Goal: Task Accomplishment & Management: Use online tool/utility

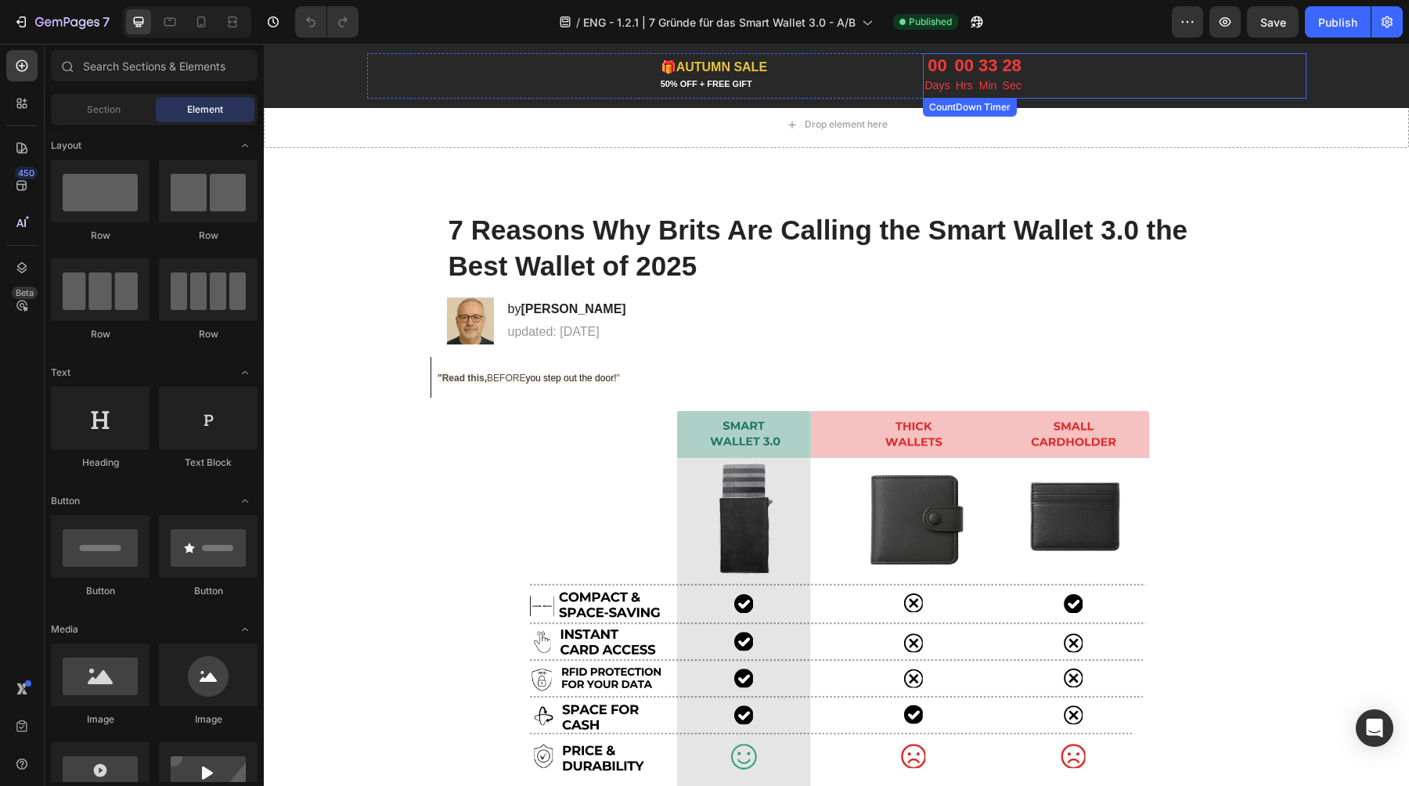
click at [979, 77] on p "Min" at bounding box center [988, 86] width 19 height 20
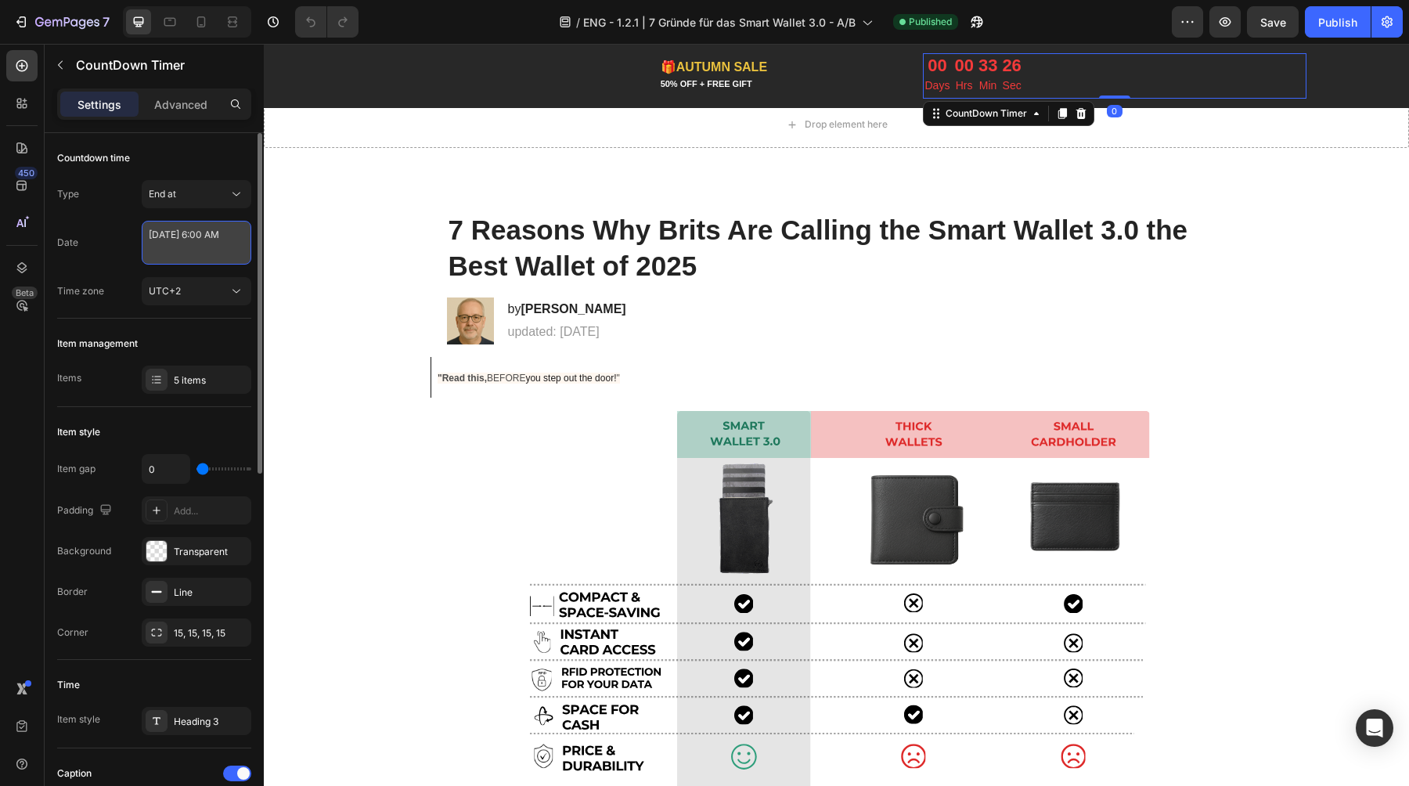
click at [188, 240] on textarea "[DATE] 6:00 AM" at bounding box center [197, 243] width 110 height 44
select select "6"
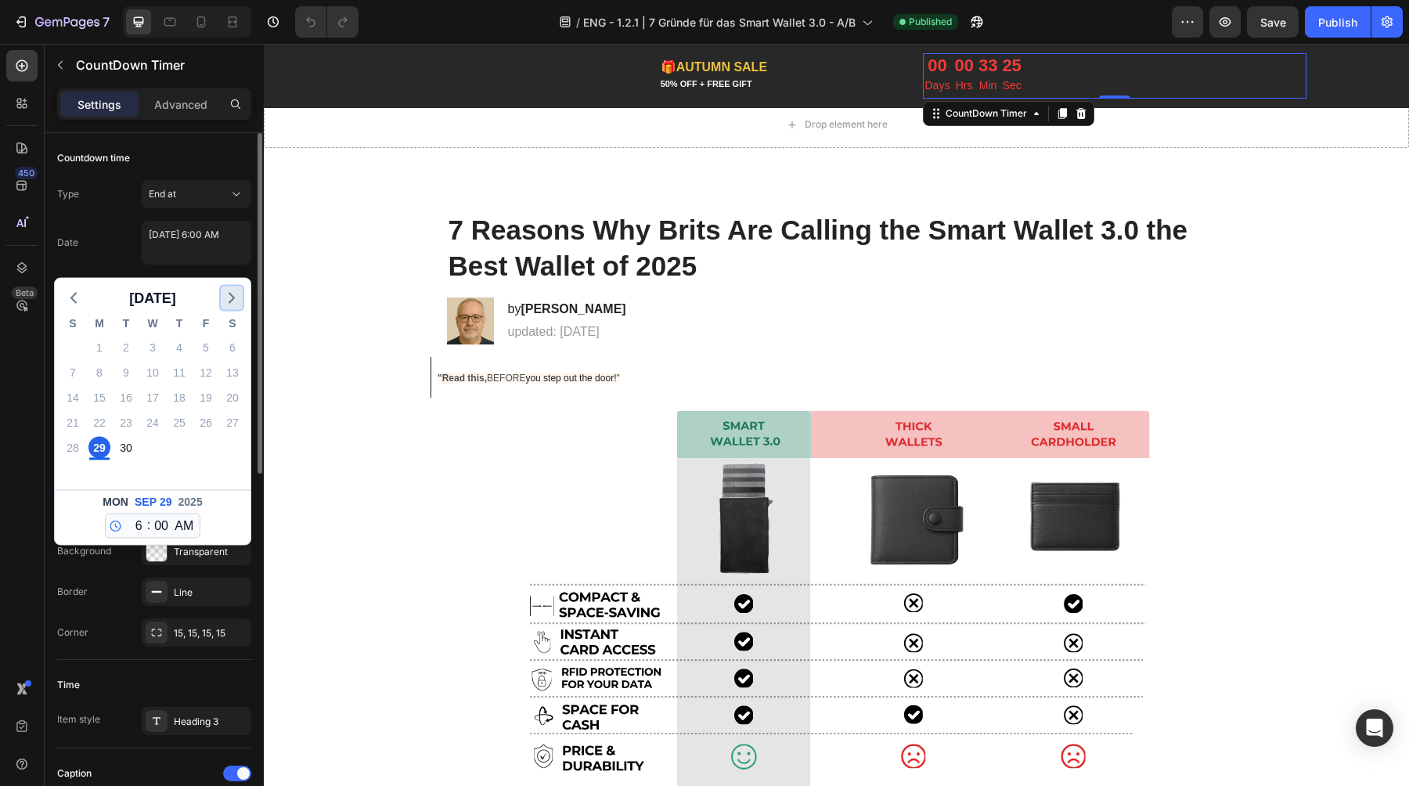
click at [233, 293] on icon "button" at bounding box center [231, 298] width 19 height 19
click at [96, 372] on div "6" at bounding box center [99, 373] width 22 height 22
type textarea "[DATE] 6:00 AM"
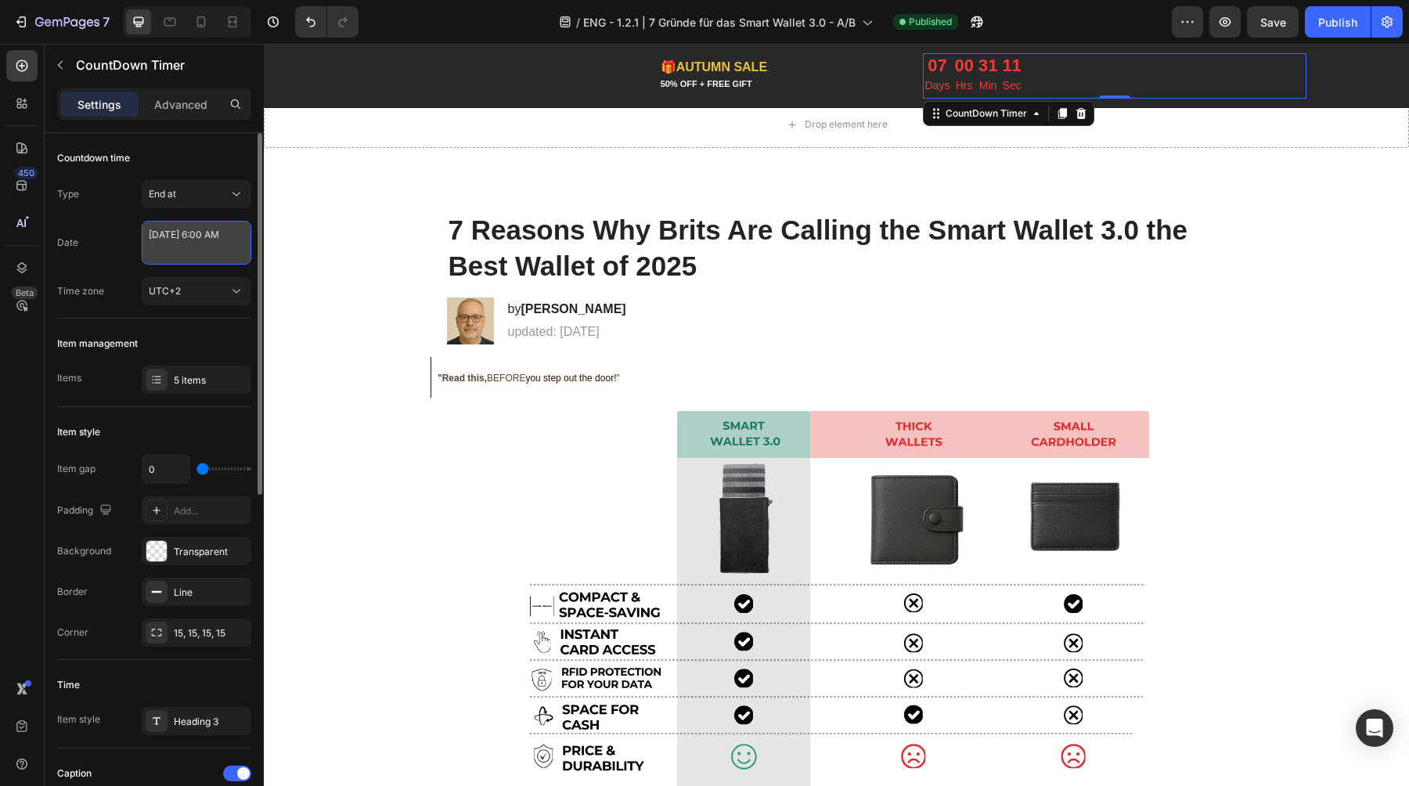
click at [188, 253] on textarea "[DATE] 6:00 AM" at bounding box center [197, 243] width 110 height 44
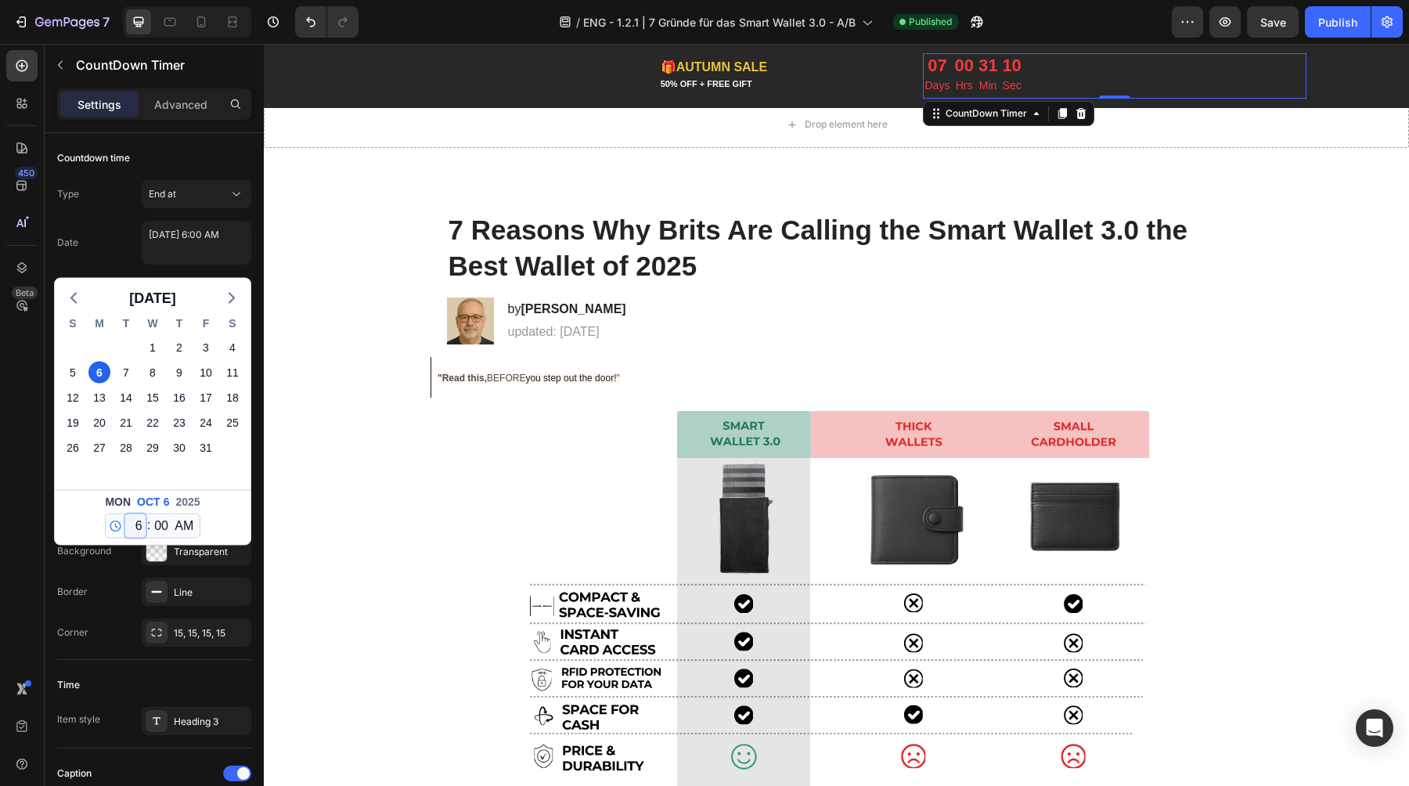
click at [134, 527] on select "12 1 2 3 4 5 6 7 8 9 10 11" at bounding box center [135, 525] width 20 height 23
select select "0"
click at [125, 514] on select "12 1 2 3 4 5 6 7 8 9 10 11" at bounding box center [135, 525] width 20 height 23
type textarea "[DATE] 12:00 AM"
click at [214, 250] on textarea "[DATE] 12:00 AM" at bounding box center [197, 243] width 110 height 44
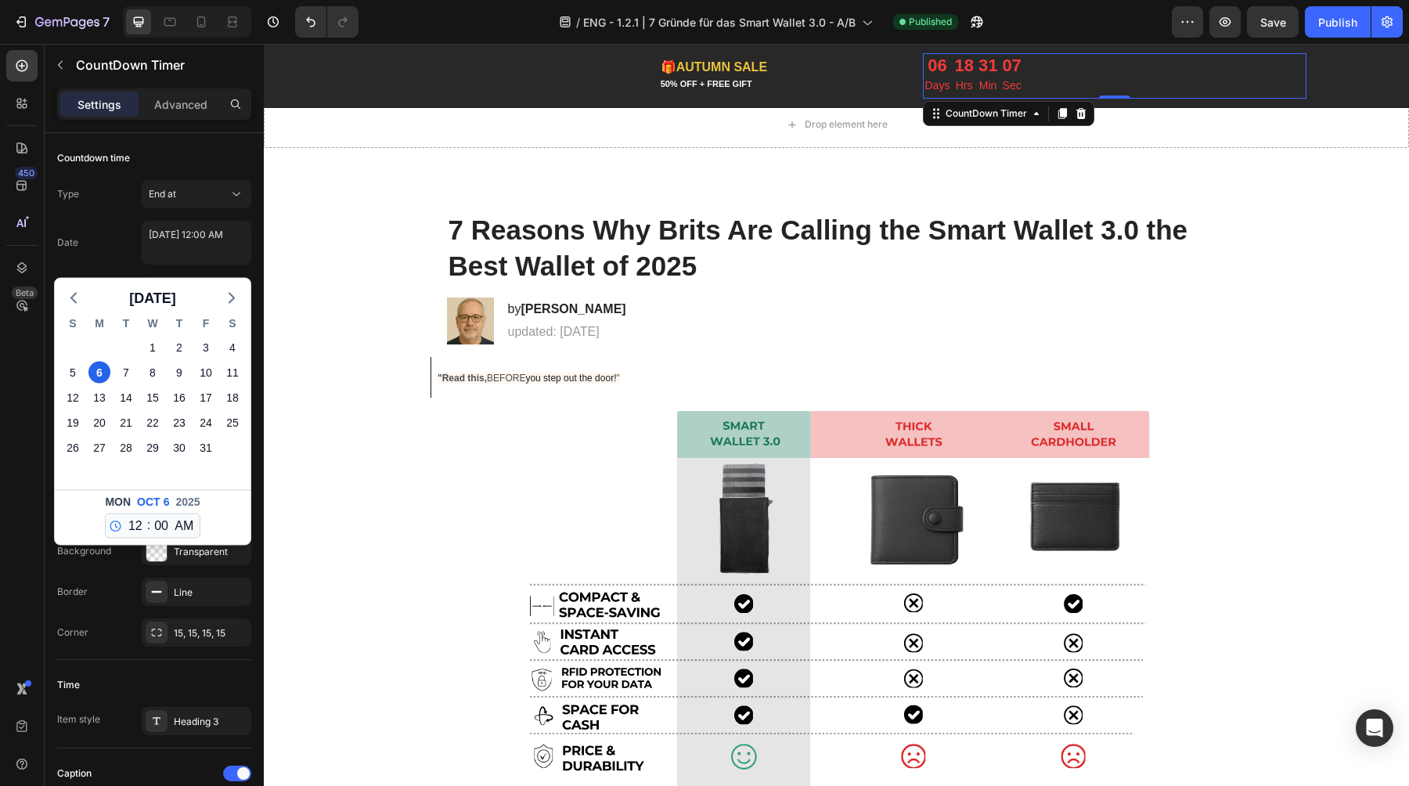
click at [118, 228] on div "Date [DATE] 12:00 AM [DATE] S M T W T F S 28 29 30 1 2 3 4 5 6 7 8 9 10 11 12 1…" at bounding box center [154, 243] width 194 height 44
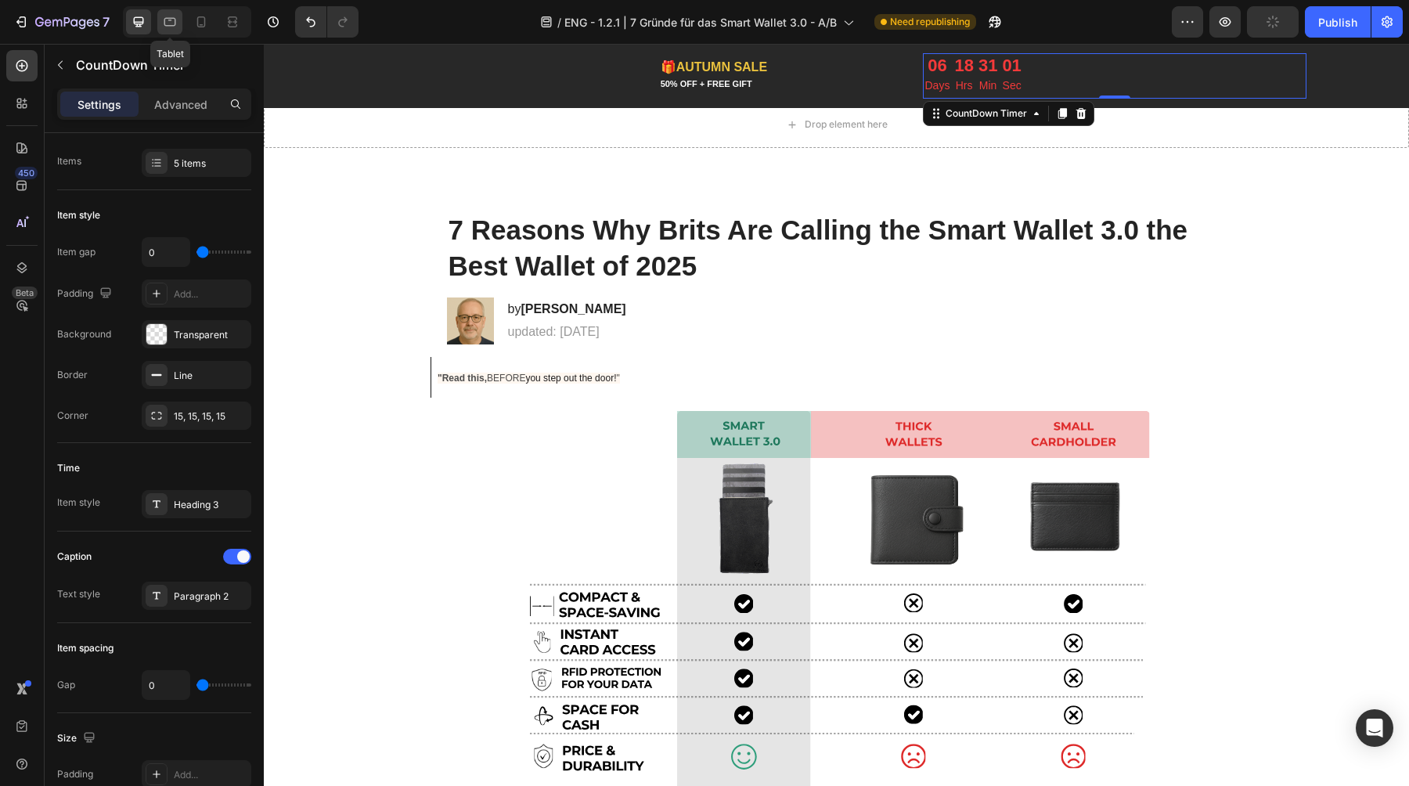
click at [171, 23] on icon at bounding box center [170, 22] width 16 height 16
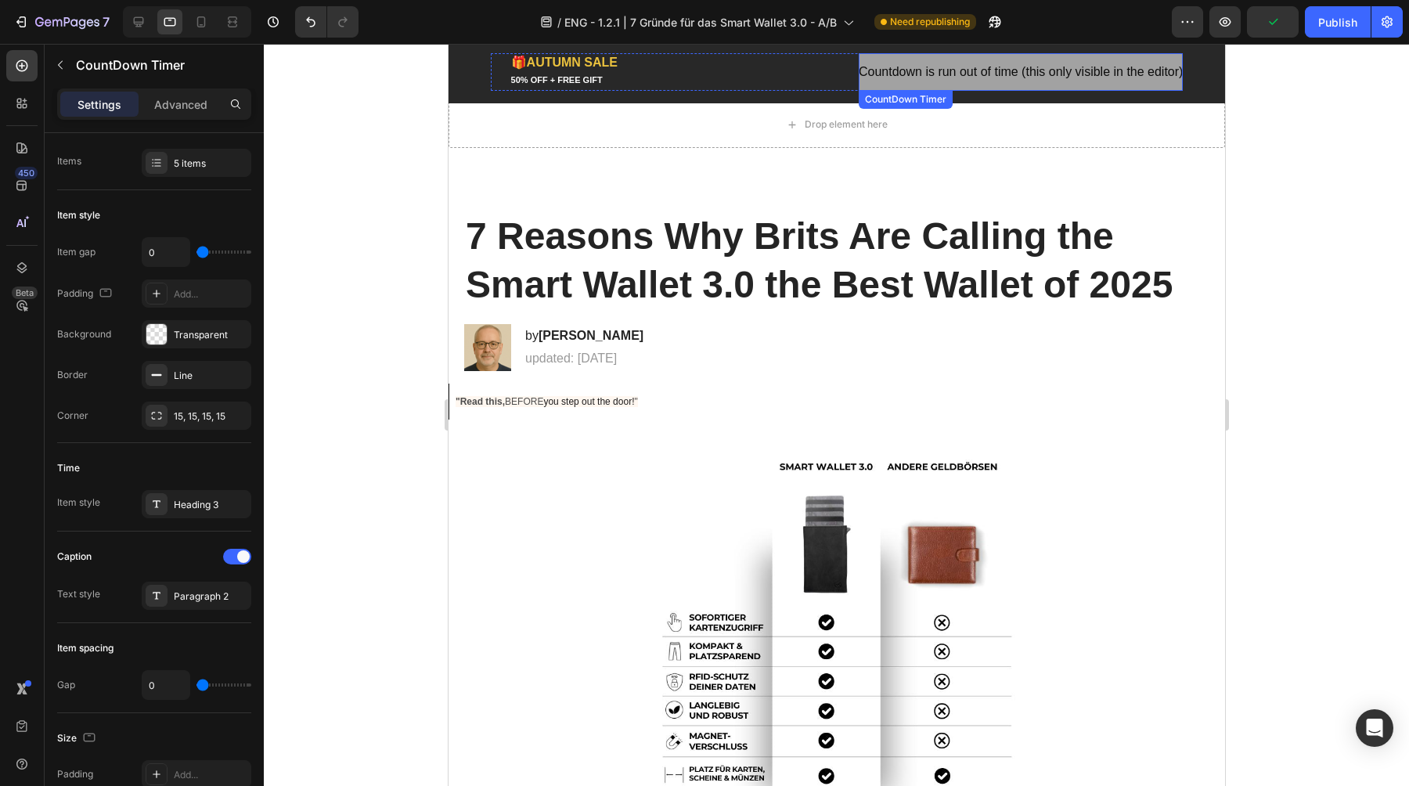
click at [1062, 80] on span "Countdown is run out of time (this only visible in the editor)" at bounding box center [1020, 72] width 324 height 19
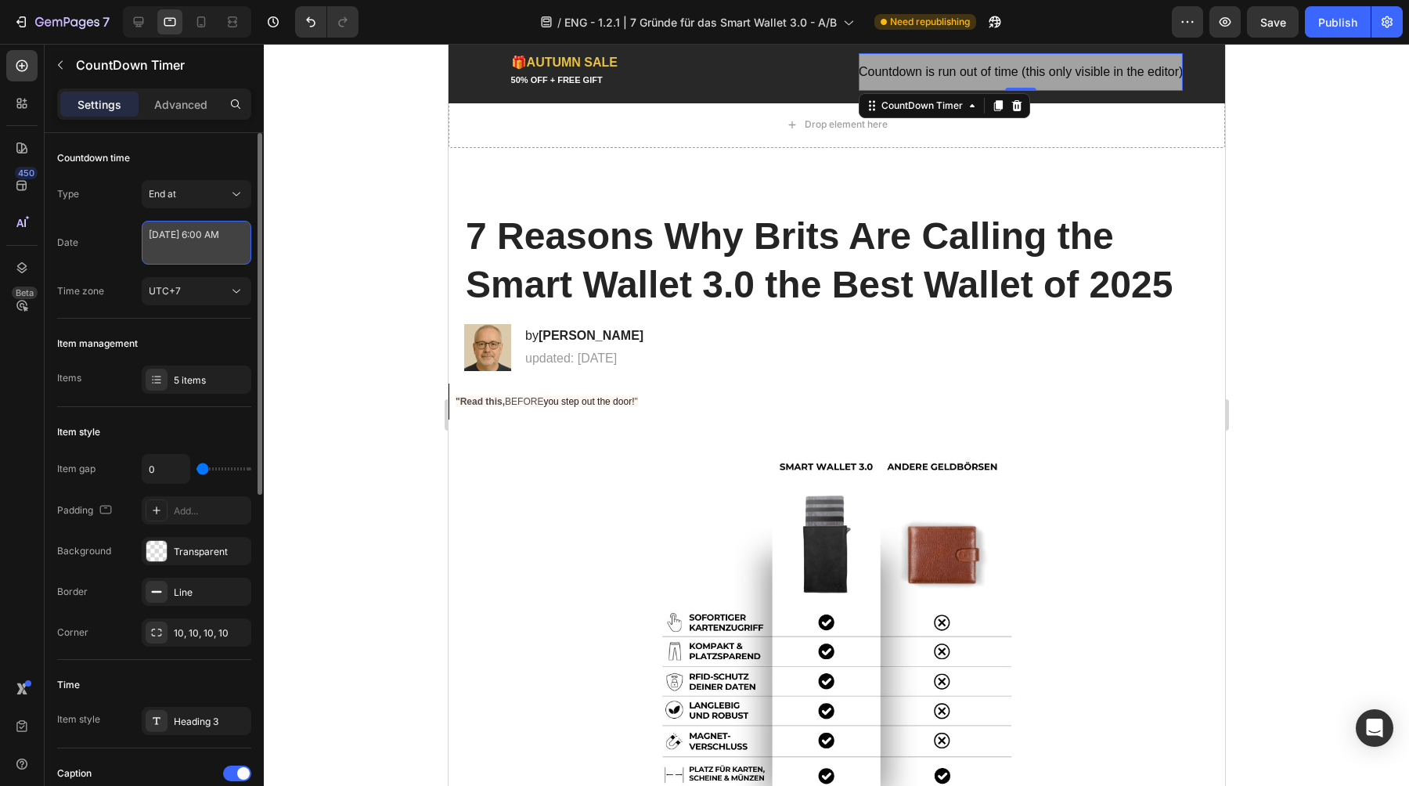
select select "6"
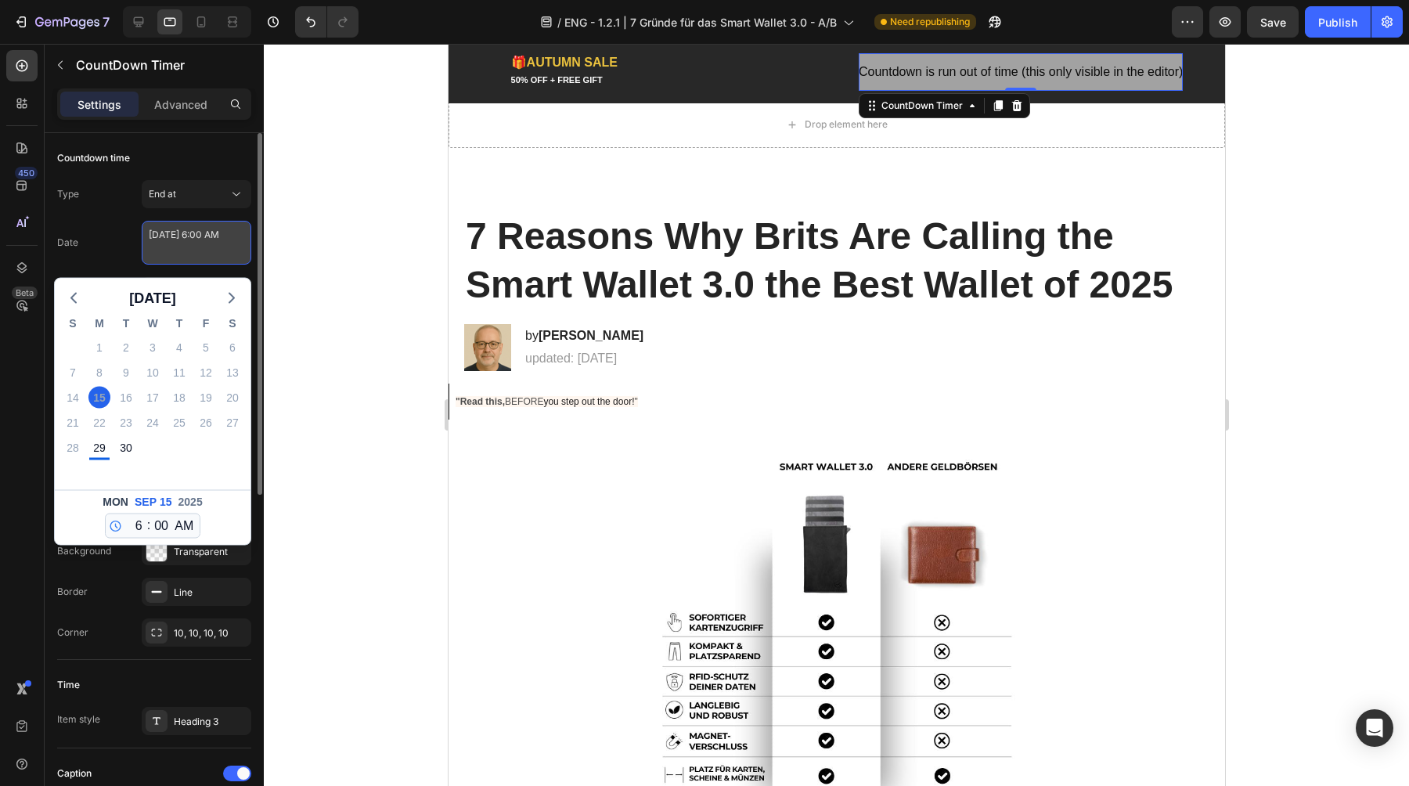
click at [178, 246] on textarea "[DATE] 6:00 AM" at bounding box center [197, 243] width 110 height 44
click at [233, 299] on polyline "button" at bounding box center [231, 298] width 5 height 9
click at [93, 370] on div "6" at bounding box center [99, 373] width 22 height 22
type textarea "[DATE] 6:00 AM"
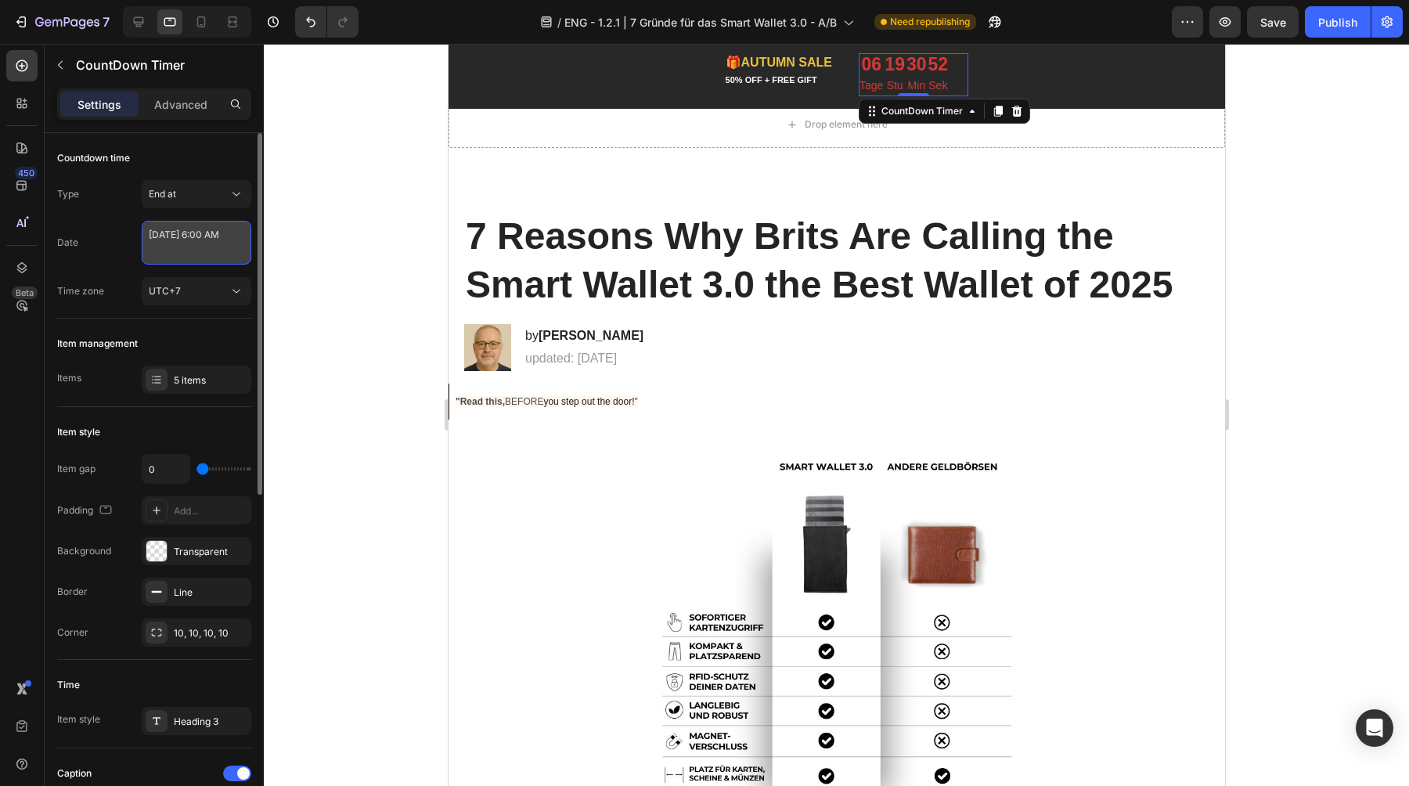
click at [195, 240] on textarea "[DATE] 6:00 AM" at bounding box center [197, 243] width 110 height 44
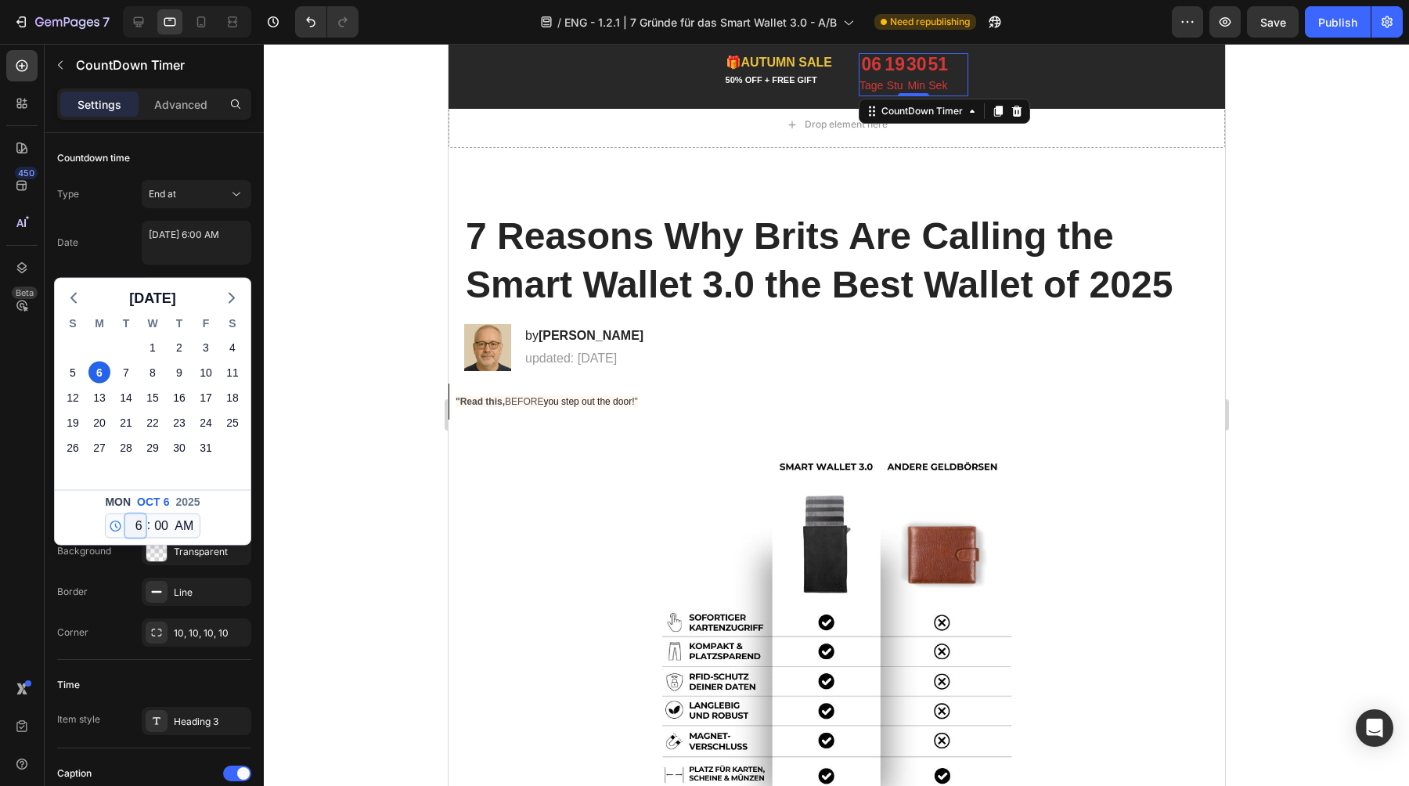
click at [135, 527] on select "12 1 2 3 4 5 6 7 8 9 10 11" at bounding box center [135, 525] width 20 height 23
select select "0"
click at [125, 514] on select "12 1 2 3 4 5 6 7 8 9 10 11" at bounding box center [135, 525] width 20 height 23
type textarea "[DATE] 12:00 AM"
click at [213, 244] on textarea "[DATE] 12:00 AM" at bounding box center [197, 243] width 110 height 44
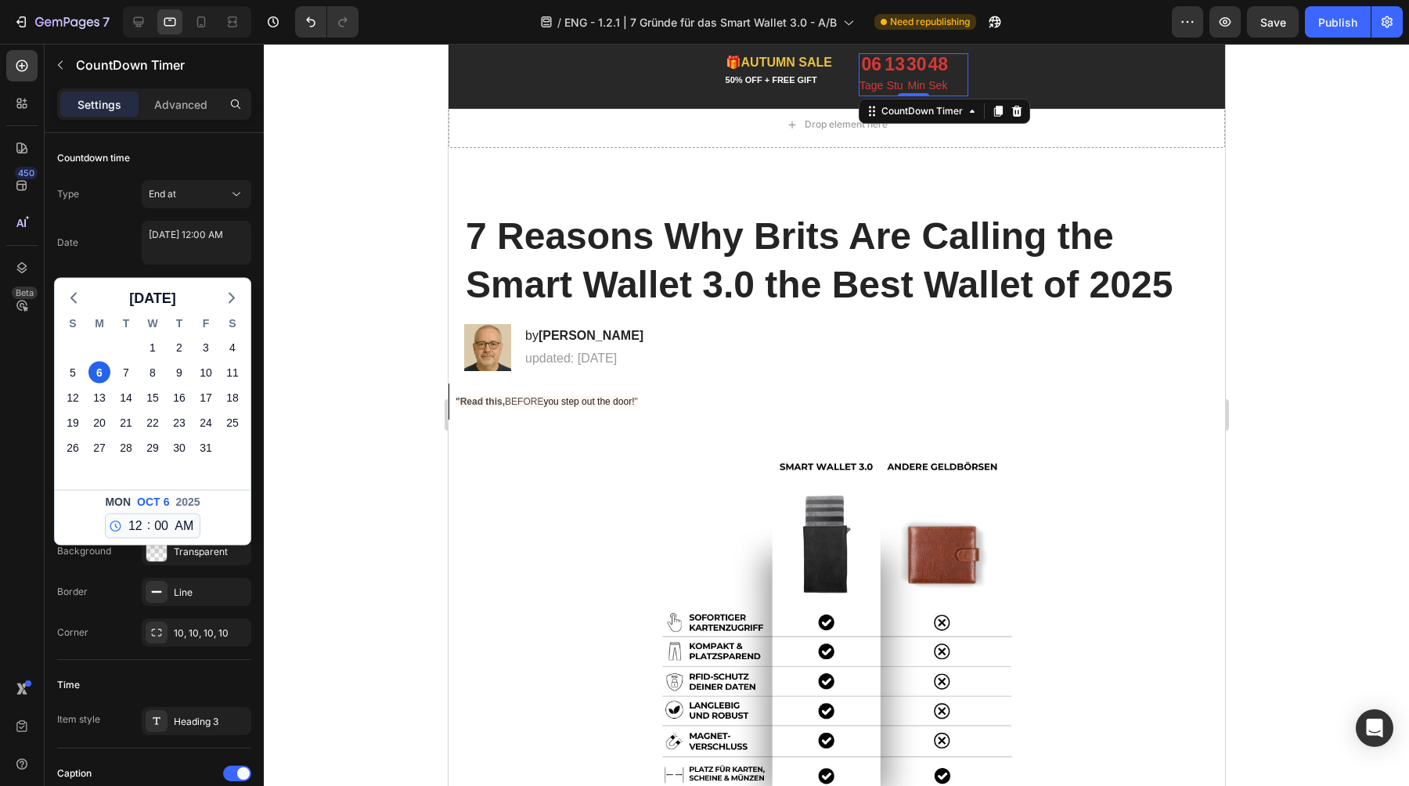
click at [117, 240] on div "Date [DATE] 12:00 AM [DATE] S M T W T F S 28 29 30 1 2 3 4 5 6 7 8 9 10 11 12 1…" at bounding box center [154, 243] width 194 height 44
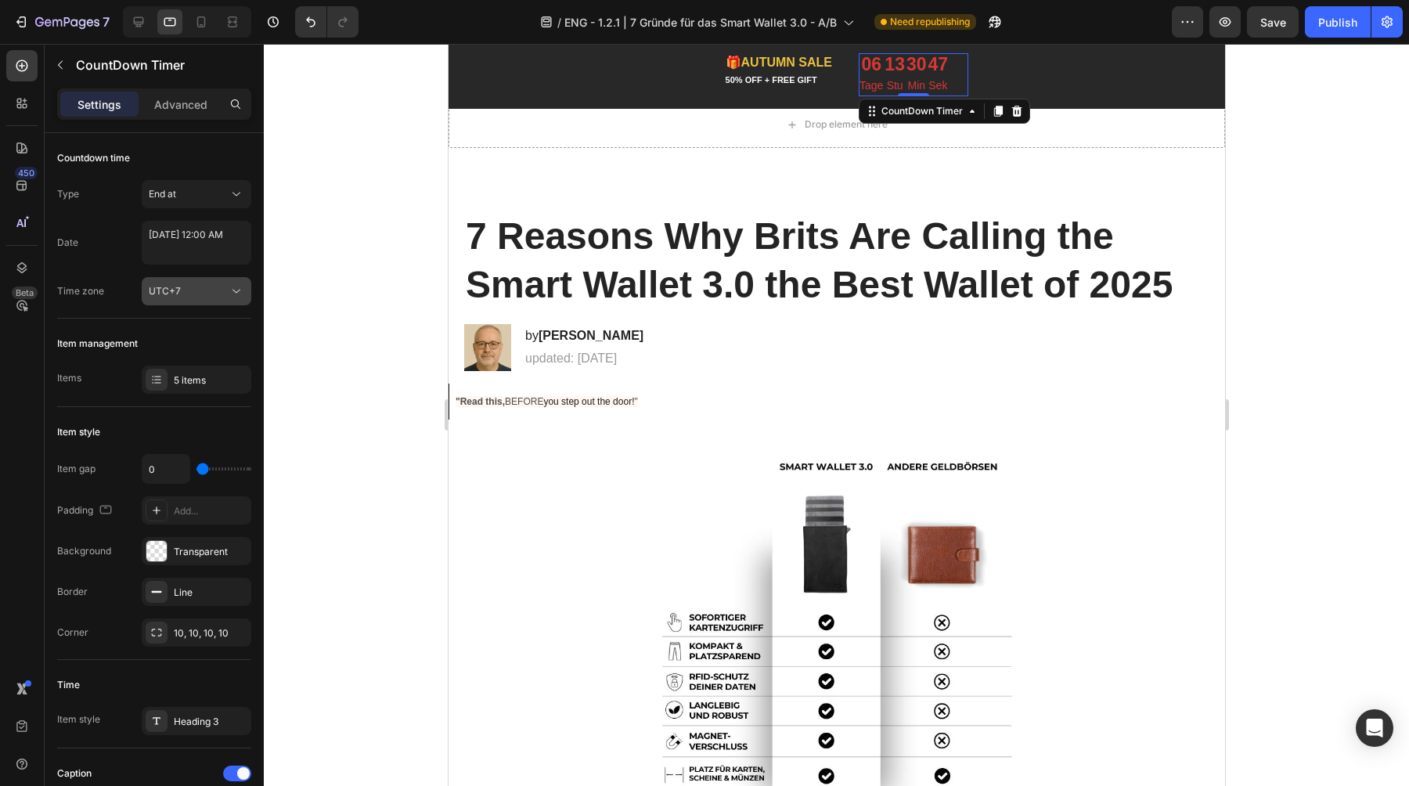
click at [173, 296] on span "UTC+7" at bounding box center [165, 291] width 32 height 12
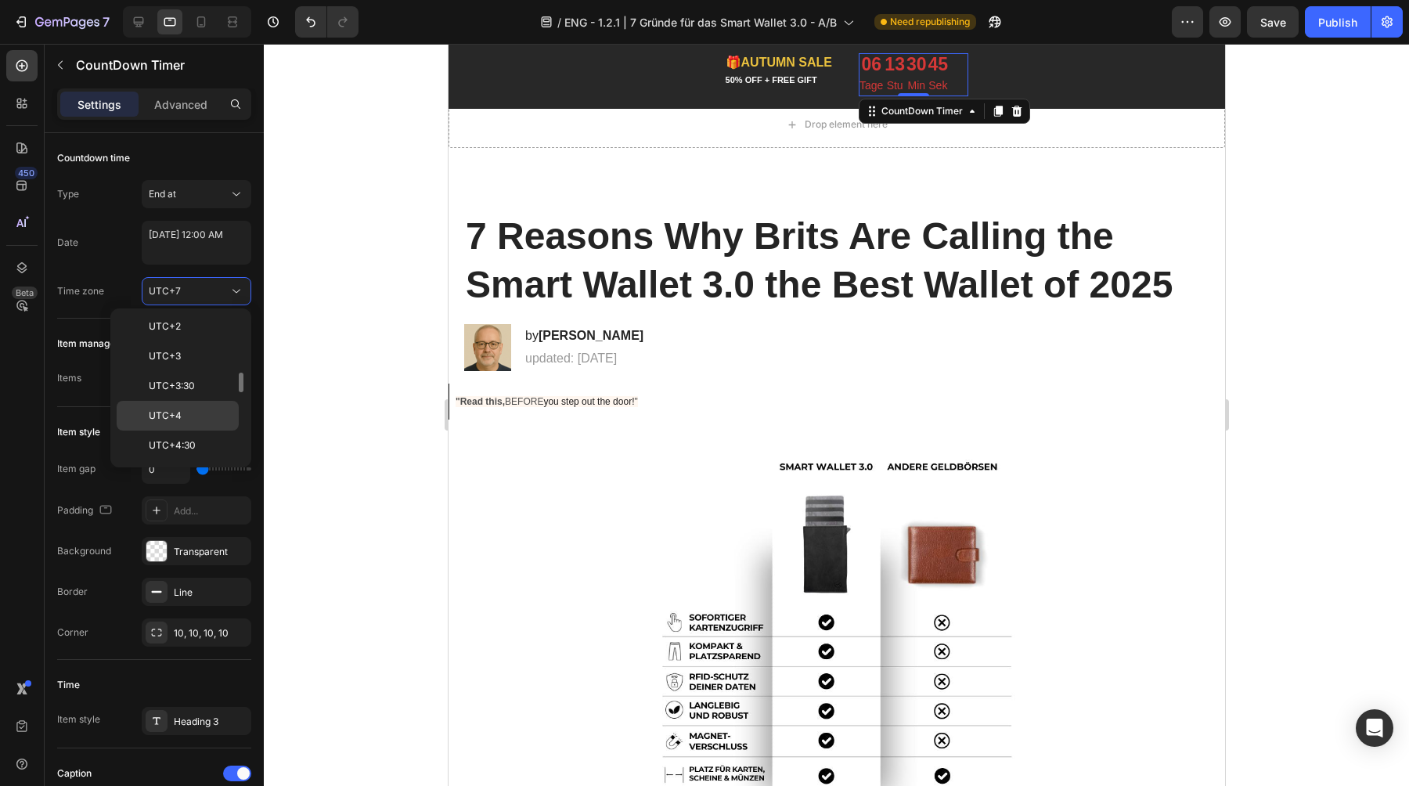
scroll to position [473, 0]
click at [190, 336] on p "UTC+2" at bounding box center [190, 333] width 83 height 14
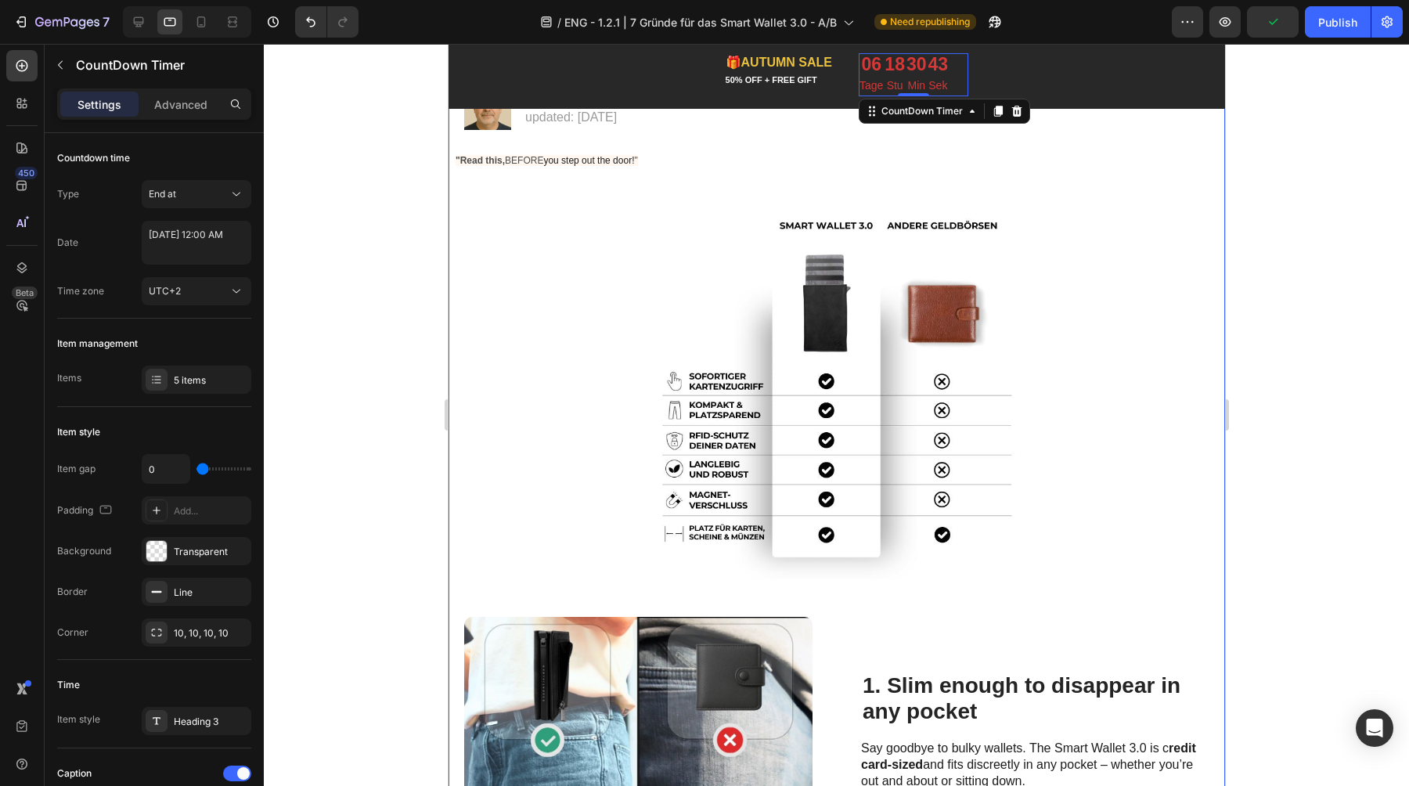
scroll to position [0, 0]
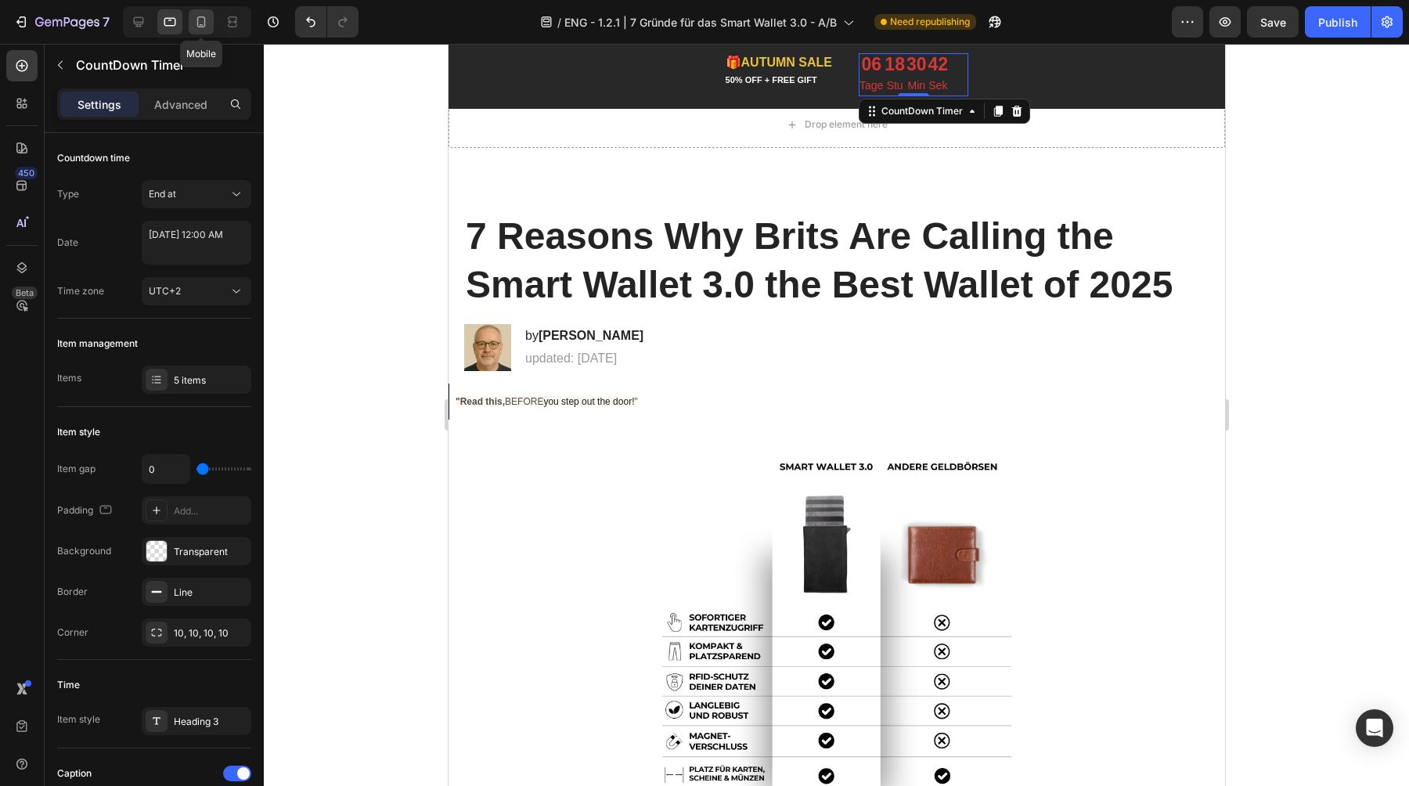
click at [201, 20] on icon at bounding box center [201, 22] width 16 height 16
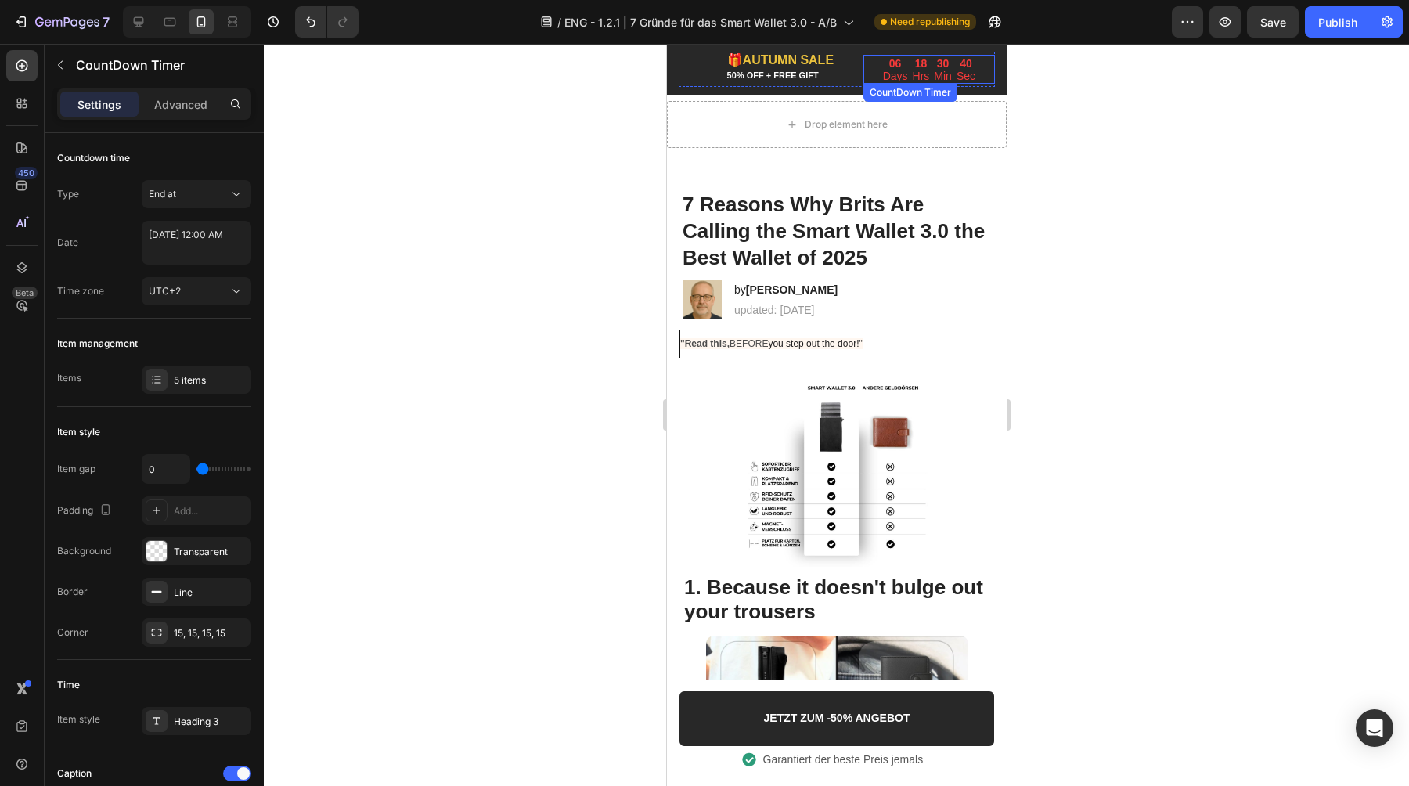
click at [921, 68] on div "18 Hrs" at bounding box center [921, 69] width 22 height 29
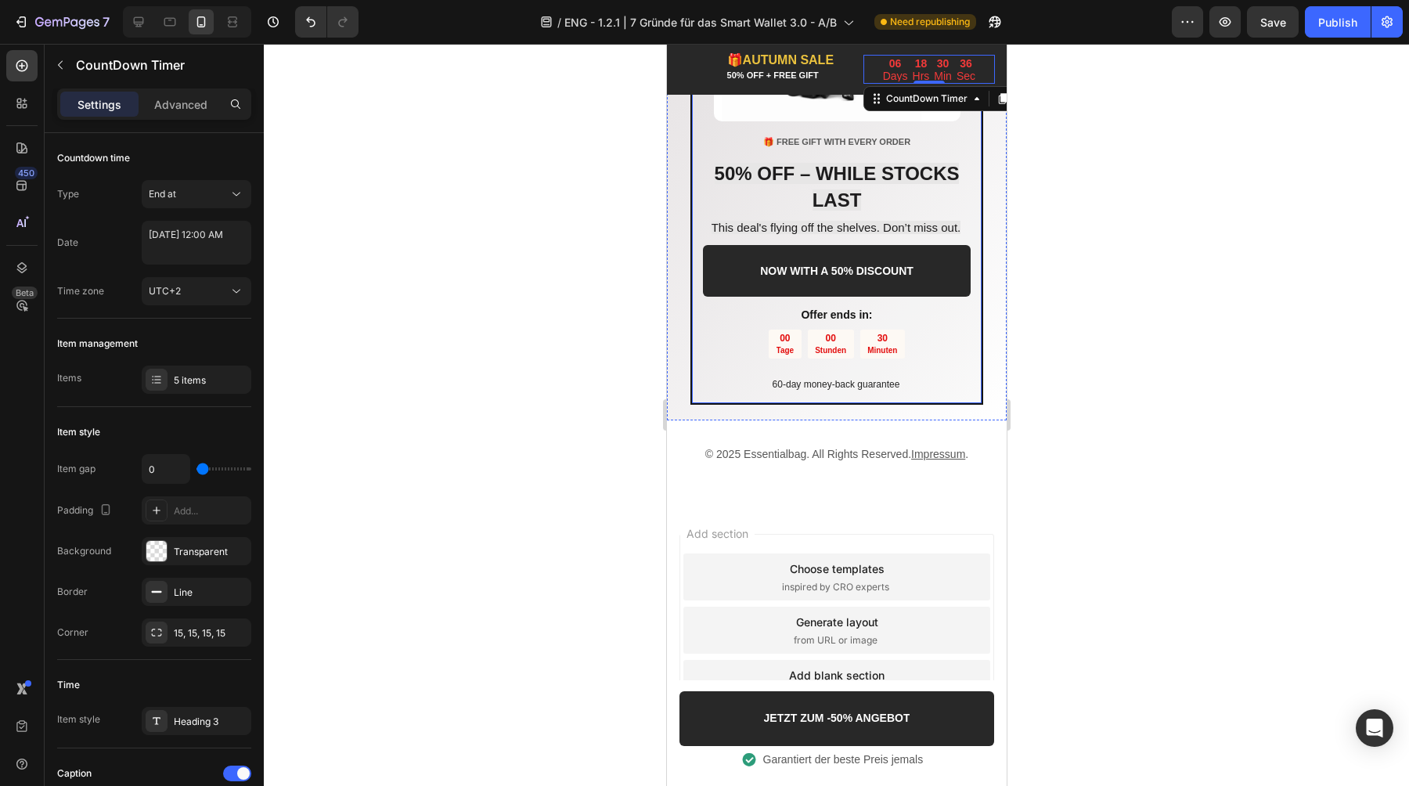
scroll to position [3504, 0]
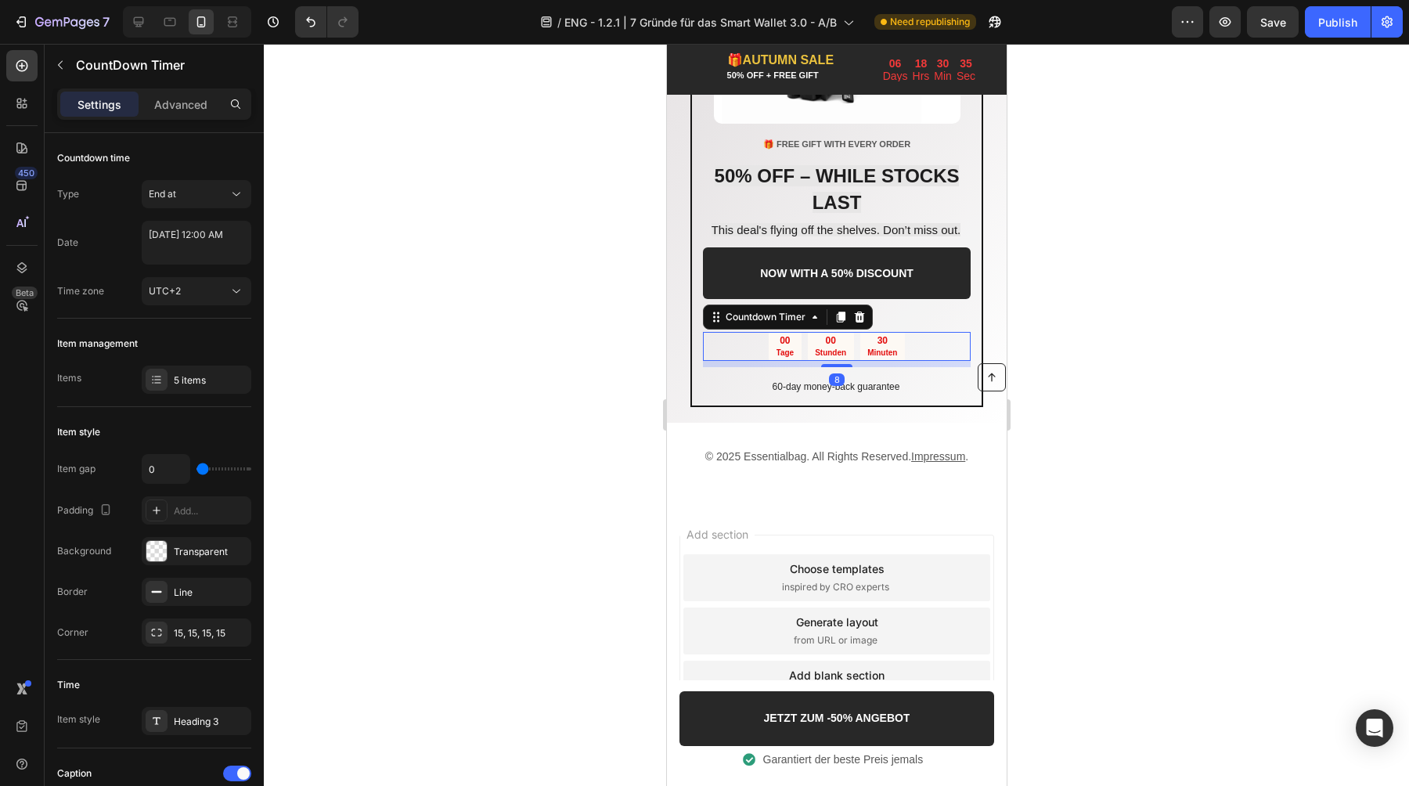
click at [860, 337] on div "30 Minuten" at bounding box center [882, 346] width 45 height 29
select select "6"
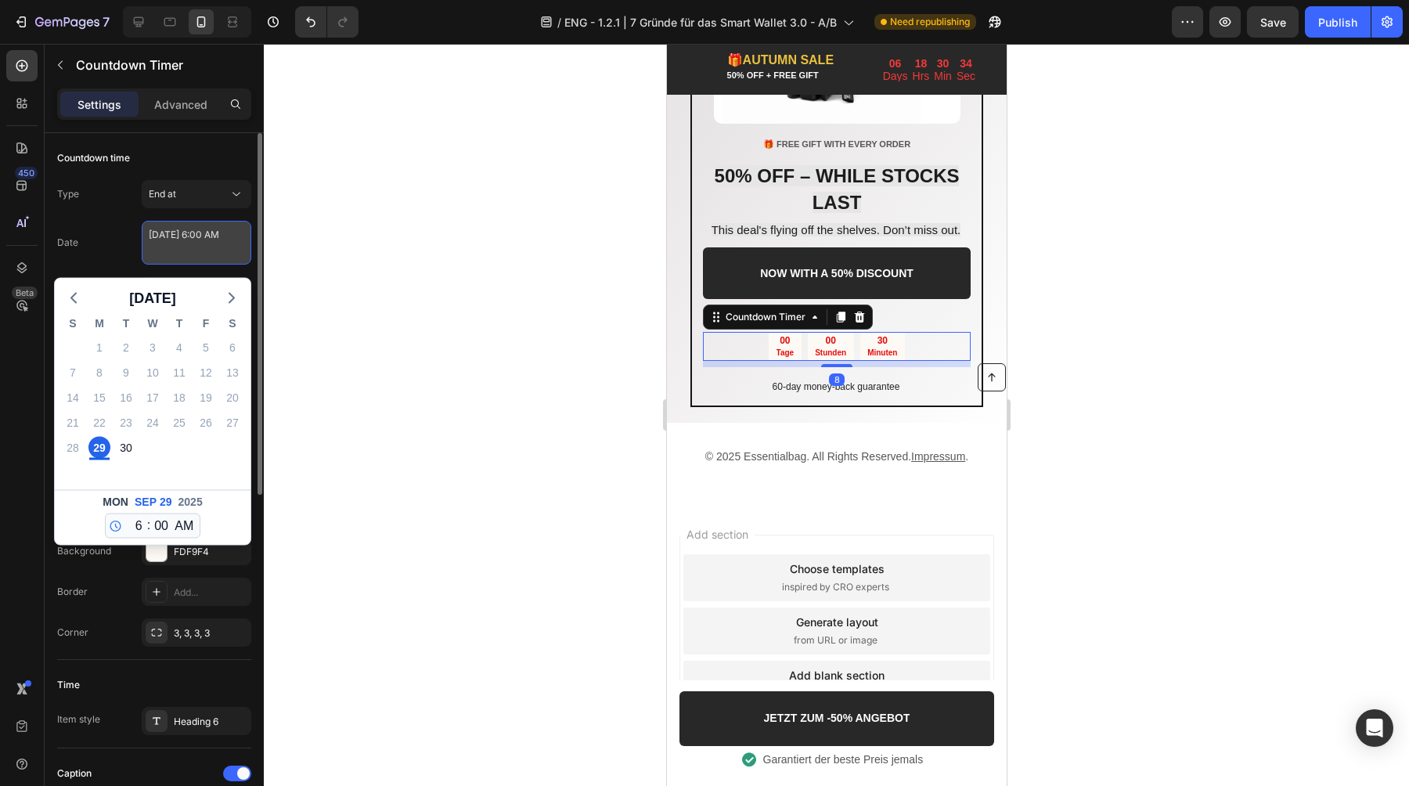
click at [190, 241] on textarea "[DATE] 6:00 AM" at bounding box center [197, 243] width 110 height 44
click at [229, 297] on icon "button" at bounding box center [231, 298] width 19 height 19
click at [105, 368] on div "6" at bounding box center [99, 373] width 22 height 22
type textarea "[DATE] 6:00 AM"
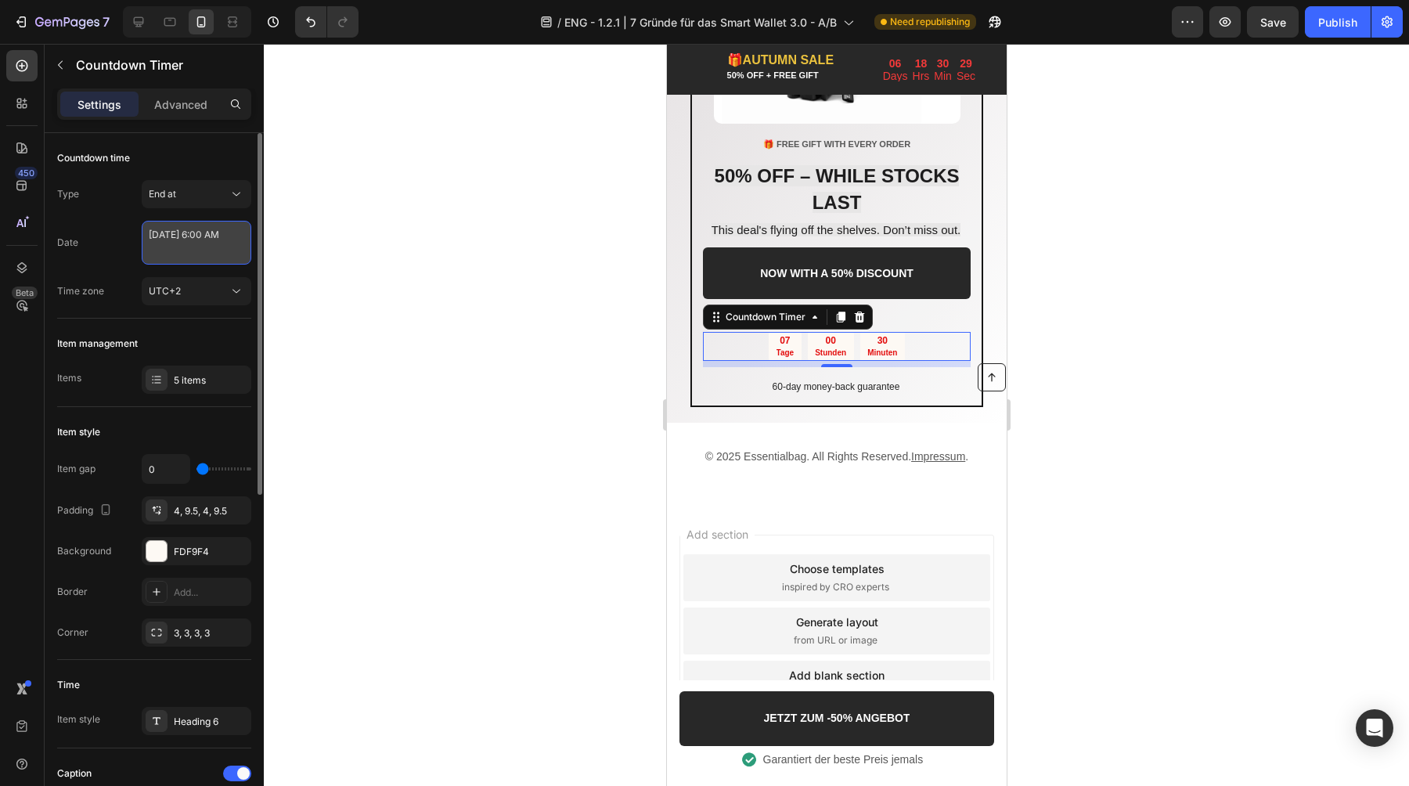
click at [183, 252] on textarea "[DATE] 6:00 AM" at bounding box center [197, 243] width 110 height 44
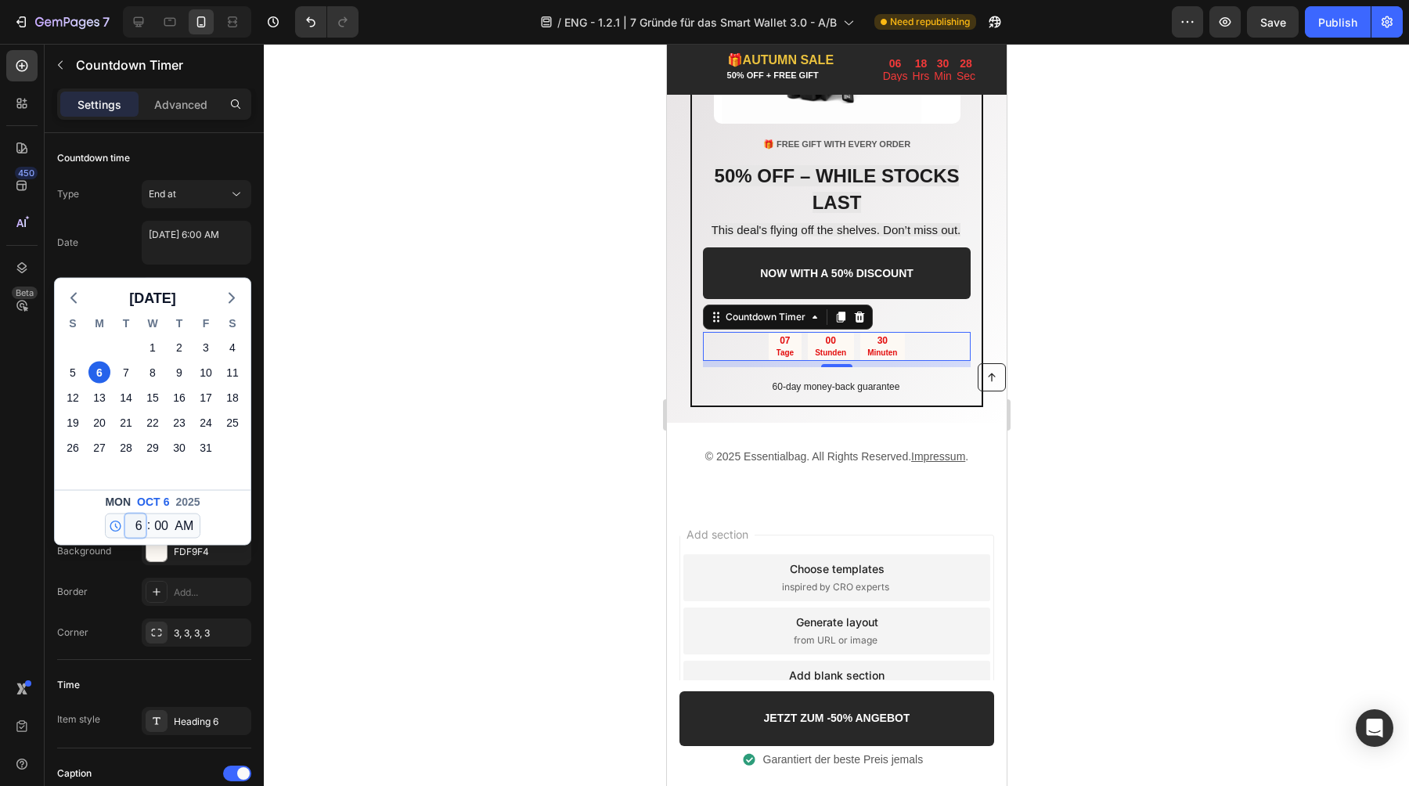
click at [139, 522] on select "12 1 2 3 4 5 6 7 8 9 10 11" at bounding box center [135, 525] width 20 height 23
select select "0"
click at [125, 514] on select "12 1 2 3 4 5 6 7 8 9 10 11" at bounding box center [135, 525] width 20 height 23
type textarea "[DATE] 12:00 AM"
click at [200, 247] on textarea "[DATE] 12:00 AM" at bounding box center [197, 243] width 110 height 44
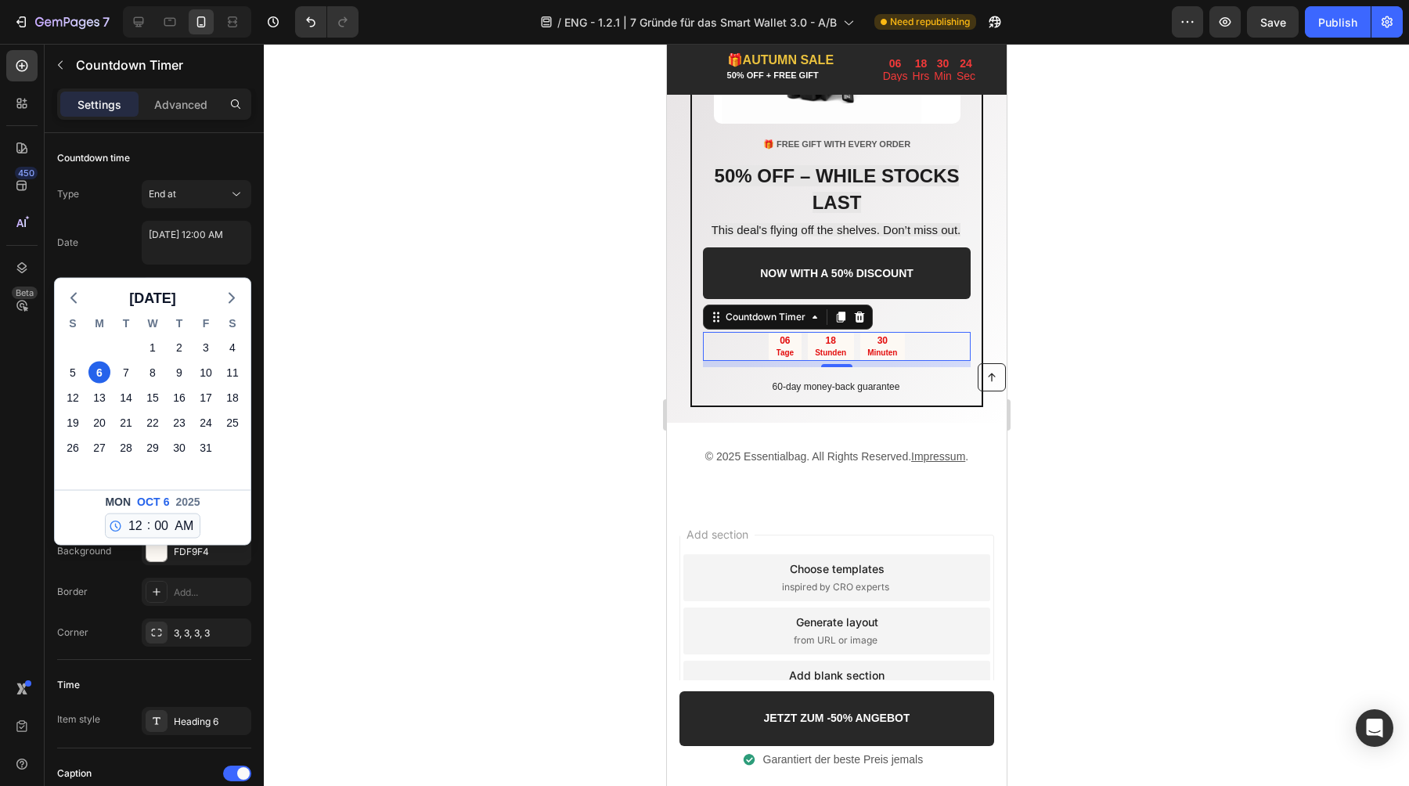
click at [106, 236] on div "Date [DATE] 12:00 AM [DATE] S M T W T F S 28 29 30 1 2 3 4 5 6 7 8 9 10 11 12 1…" at bounding box center [154, 243] width 194 height 44
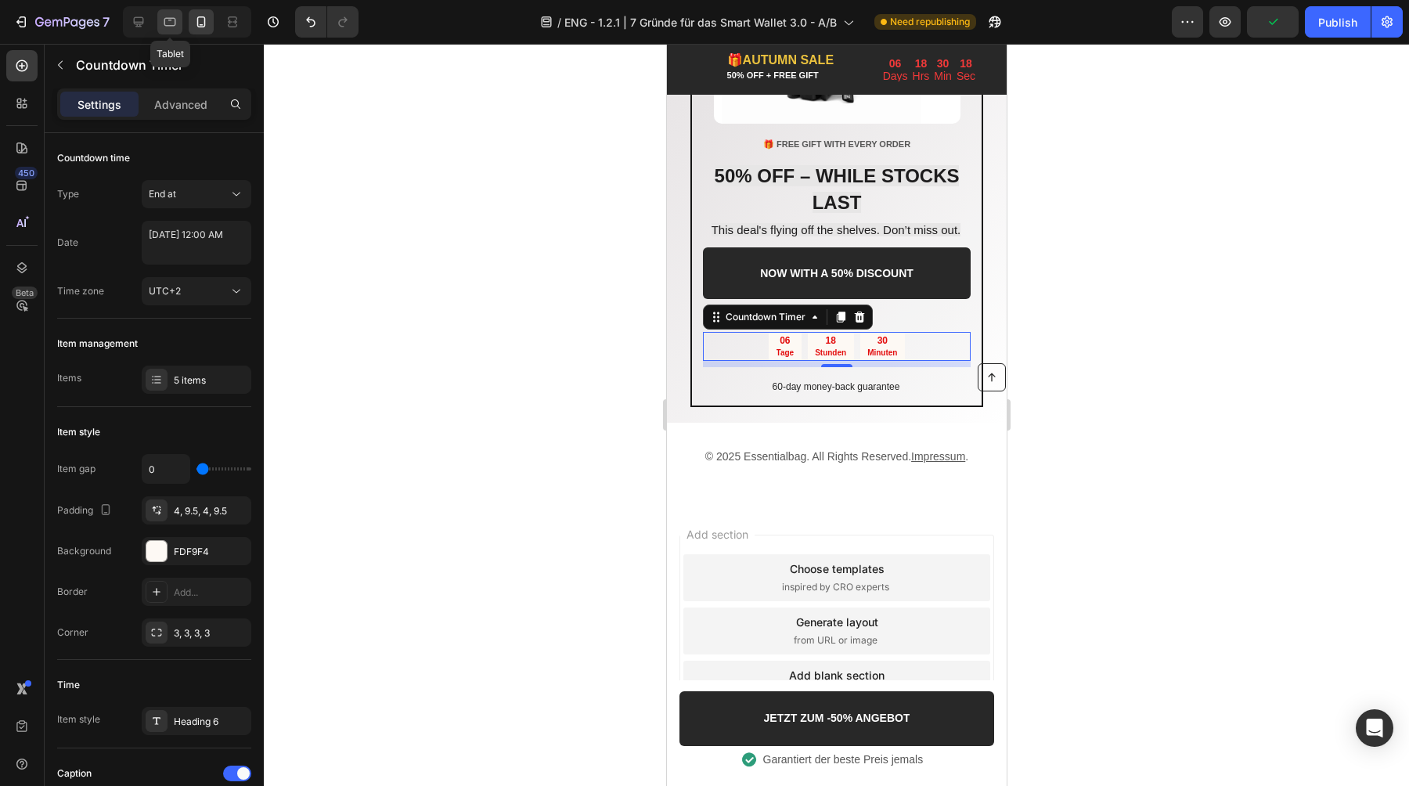
click at [175, 32] on div at bounding box center [169, 21] width 25 height 25
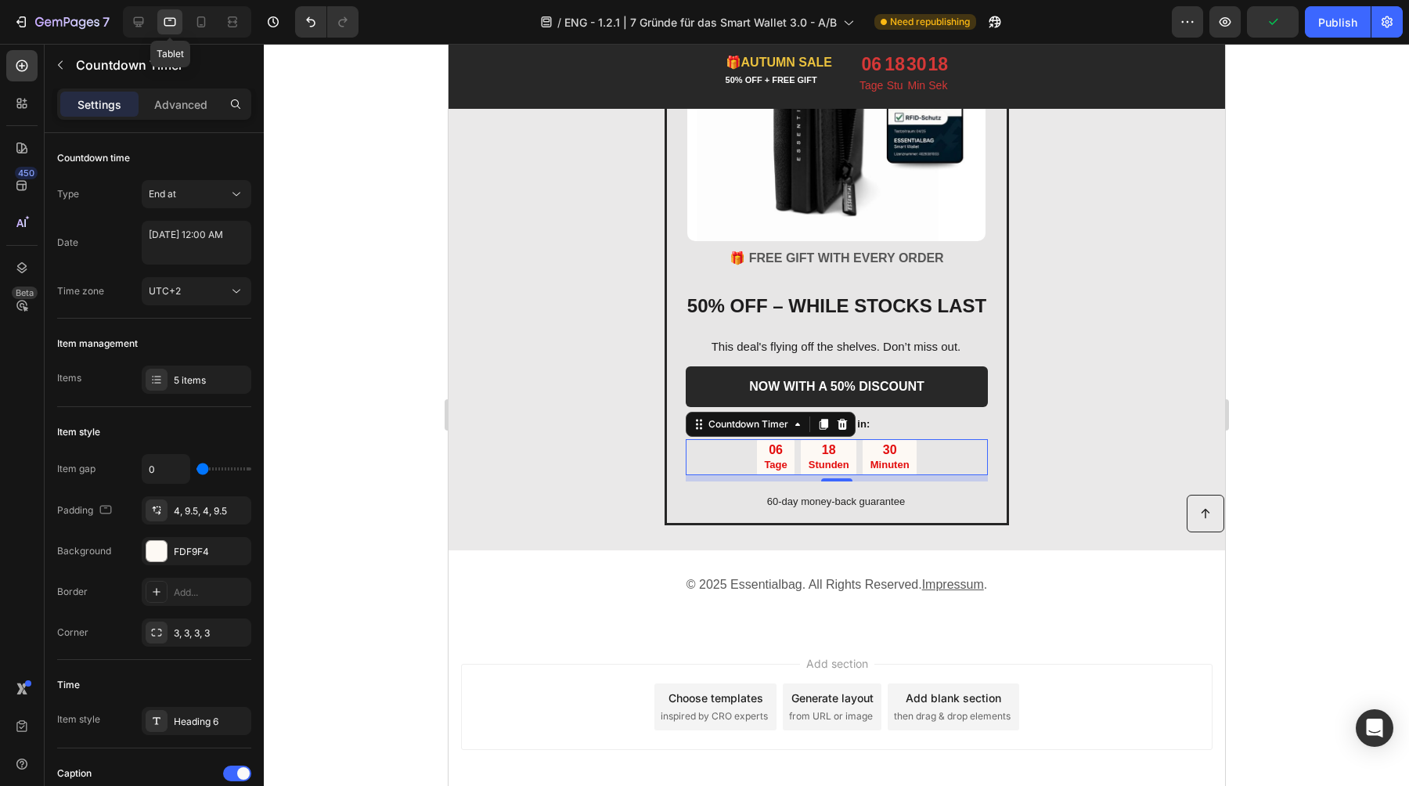
scroll to position [3403, 0]
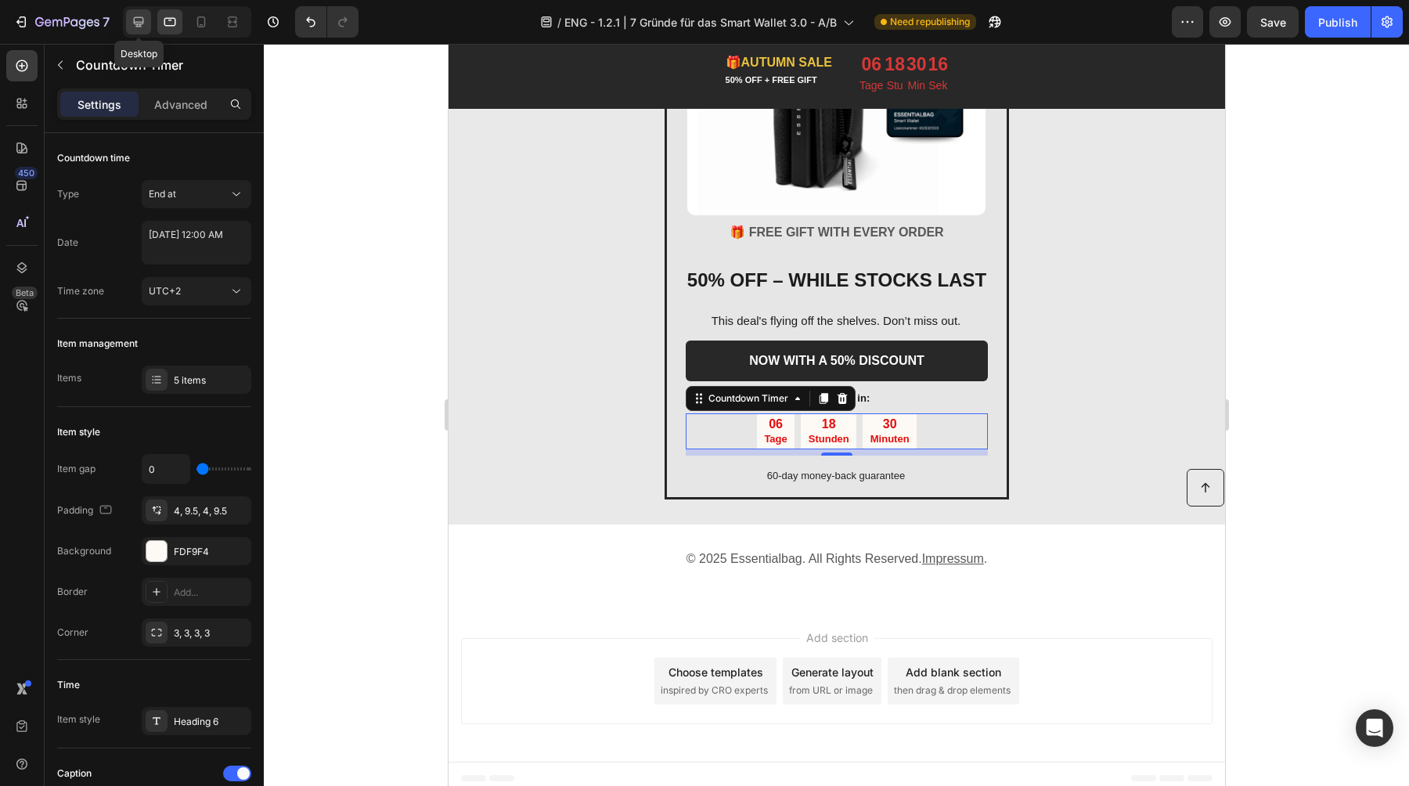
click at [143, 20] on icon at bounding box center [139, 22] width 16 height 16
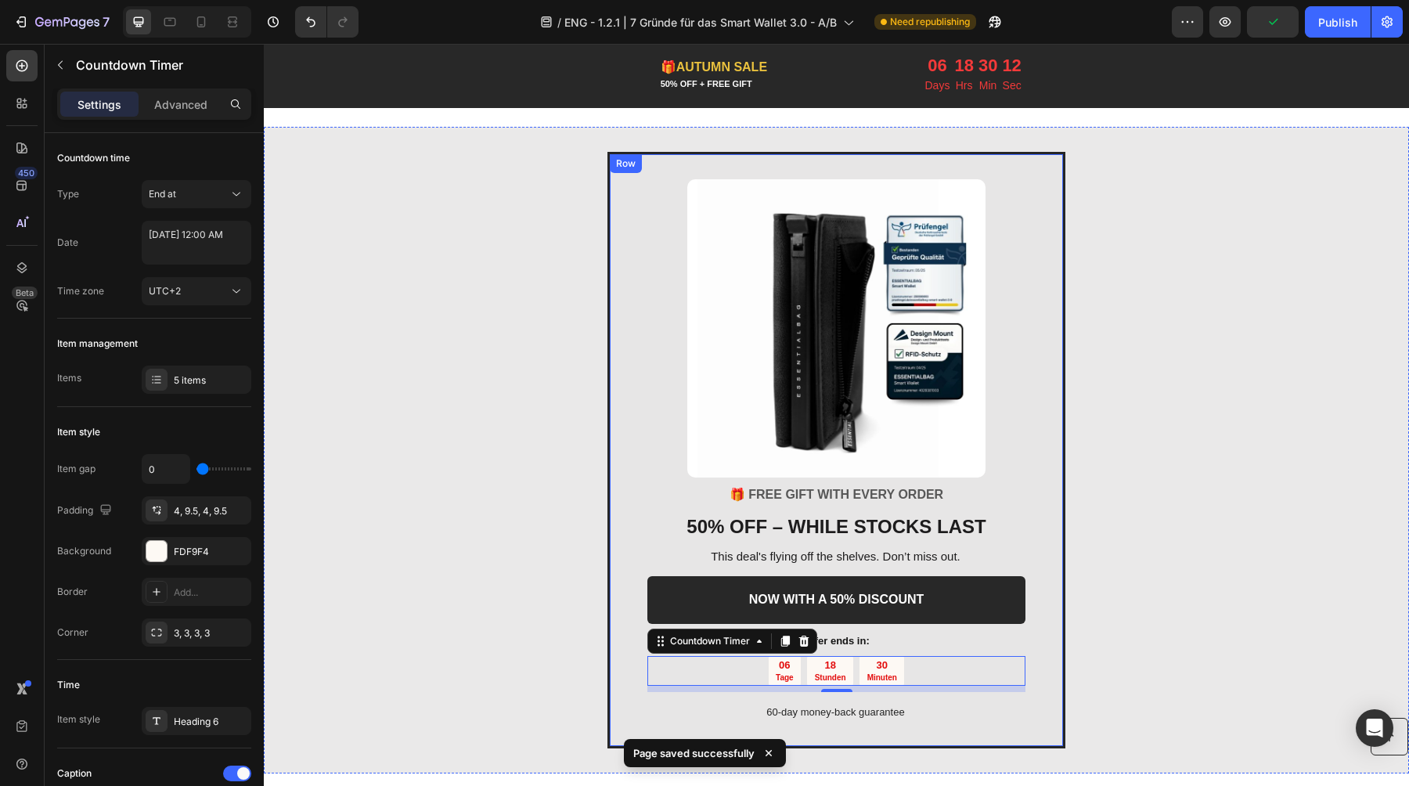
scroll to position [3118, 0]
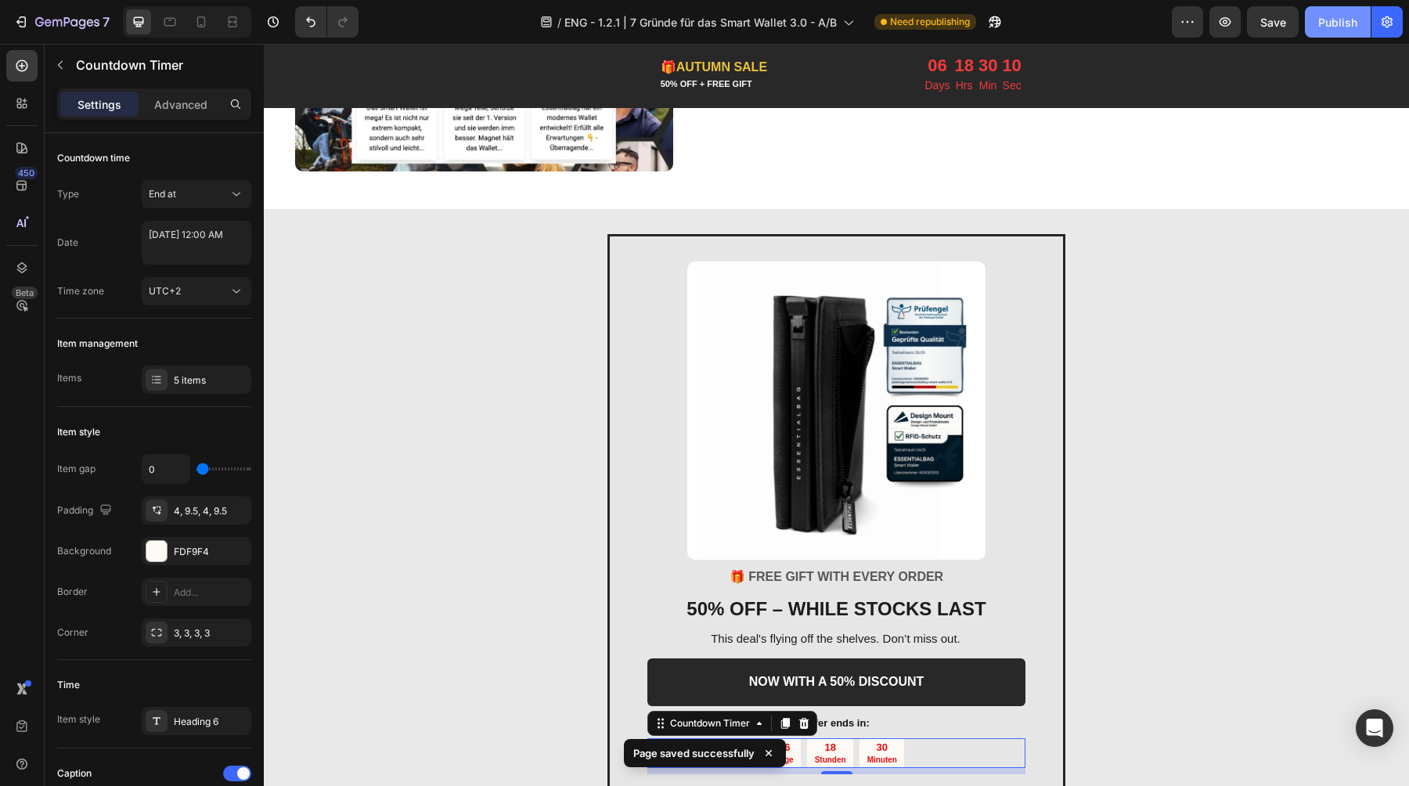
click at [1347, 26] on div "Publish" at bounding box center [1338, 22] width 39 height 16
